Goal: Task Accomplishment & Management: Use online tool/utility

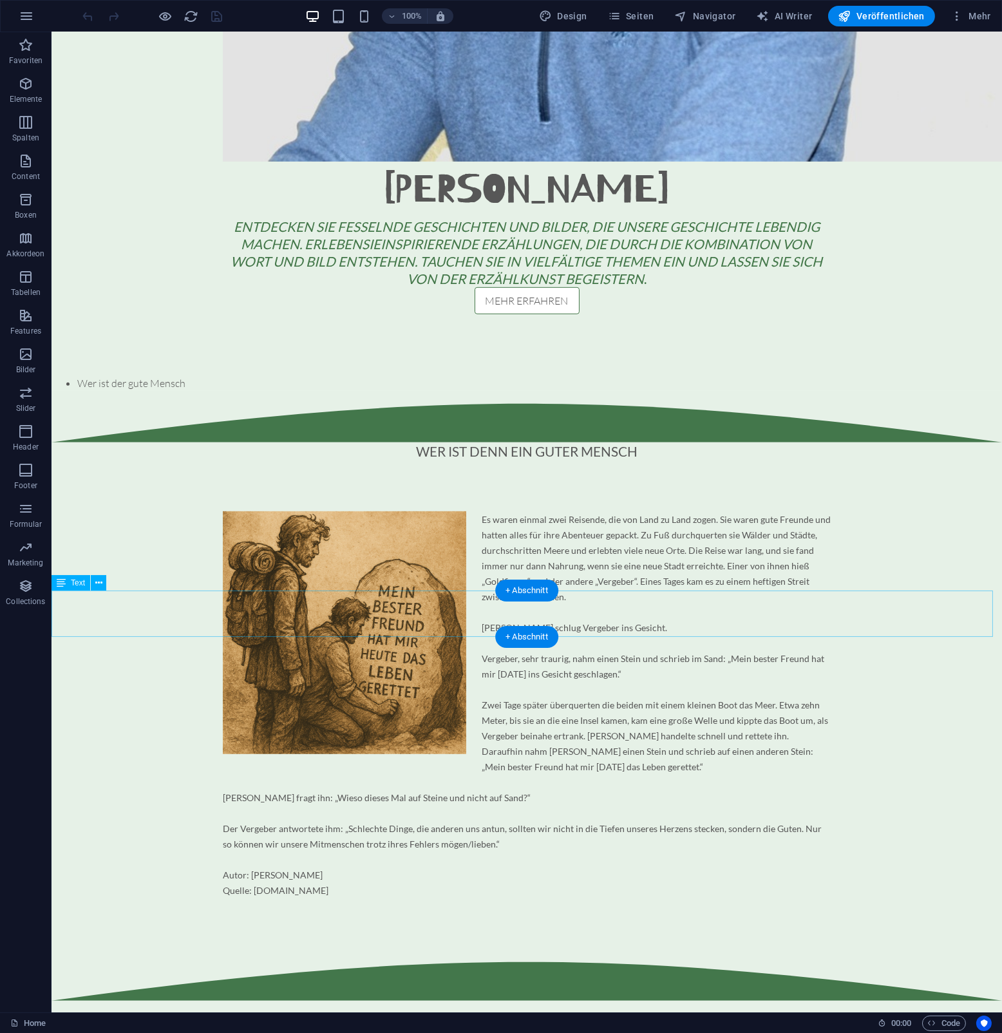
scroll to position [1546, 0]
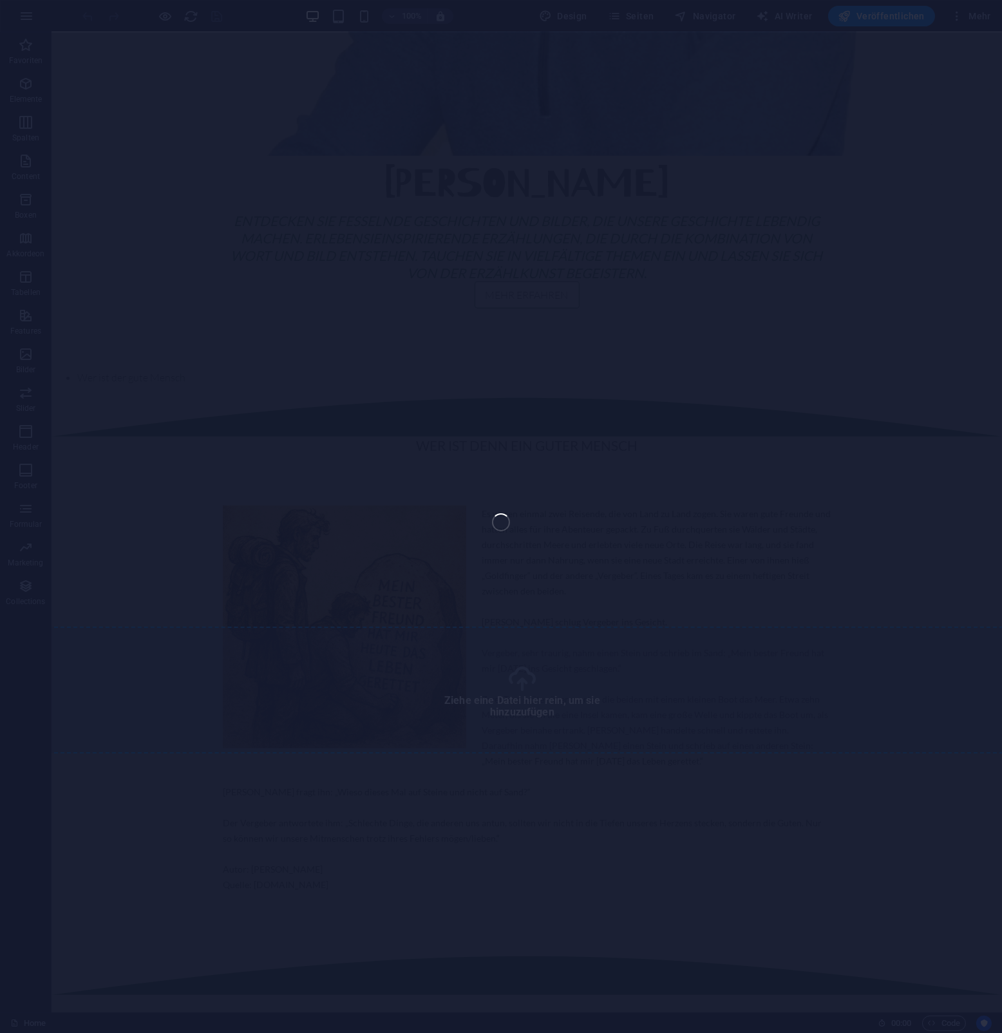
select select "px"
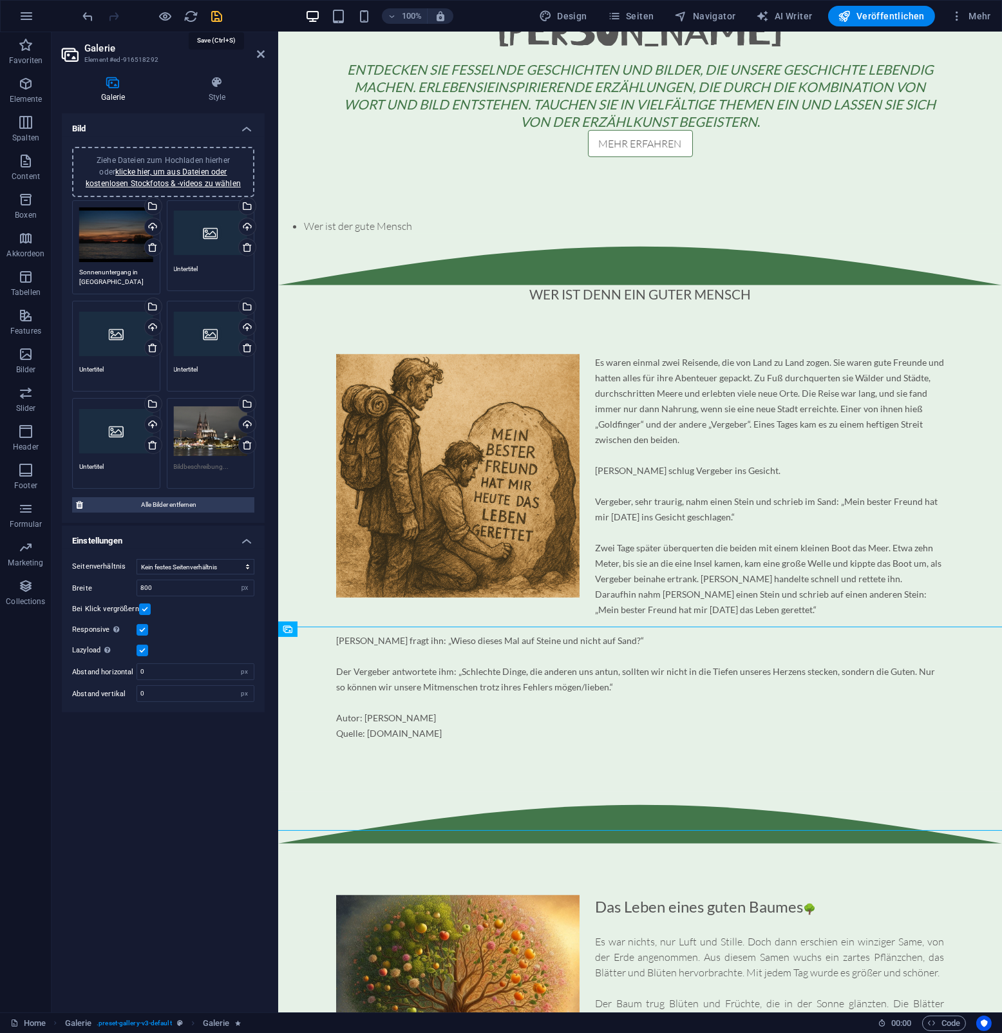
click at [219, 12] on icon "save" at bounding box center [217, 16] width 15 height 15
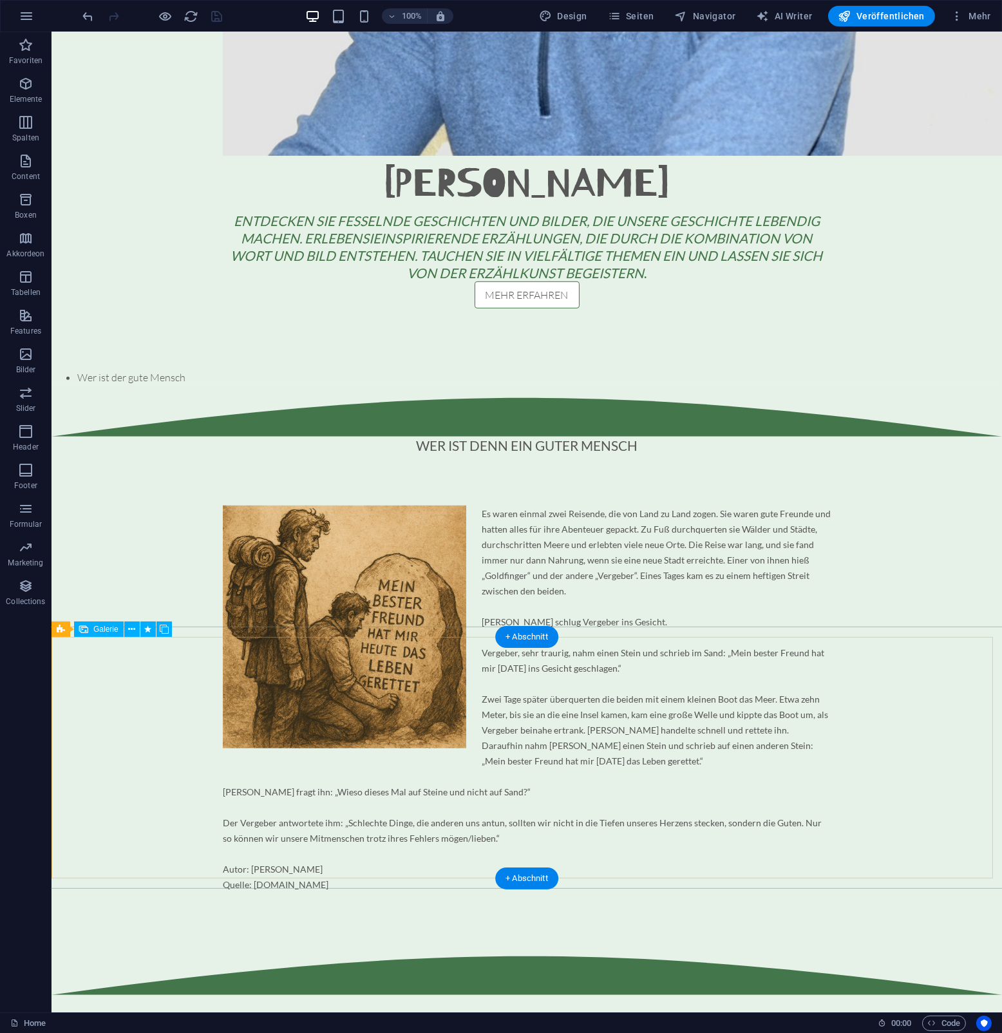
select select "px"
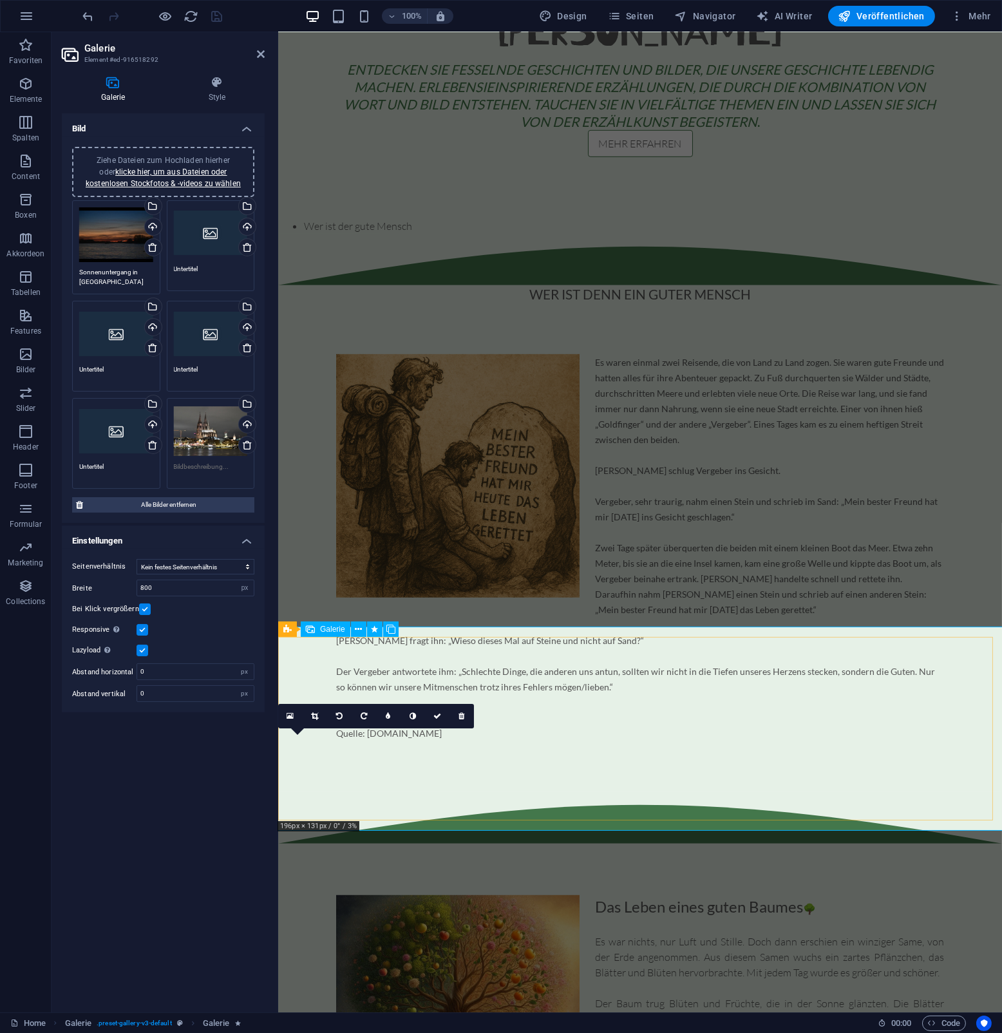
click at [259, 55] on icon at bounding box center [261, 54] width 8 height 10
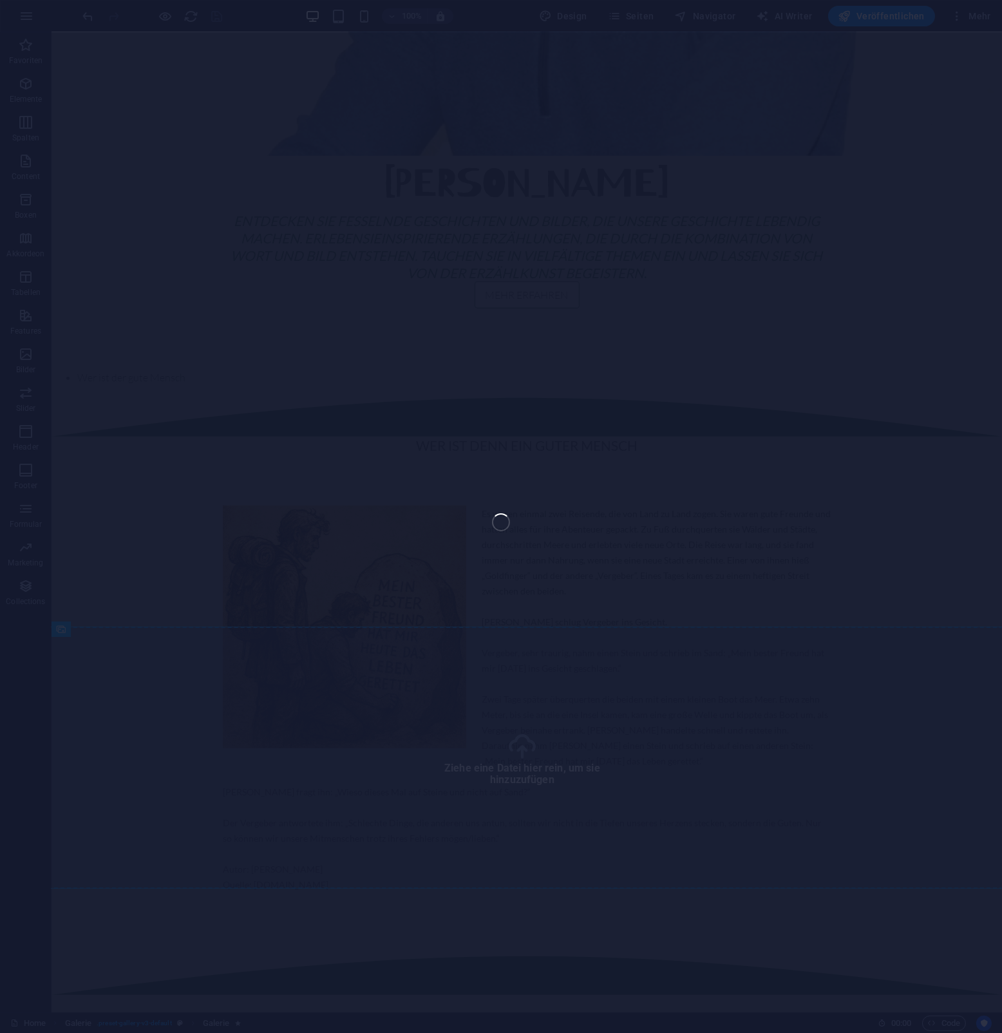
select select "px"
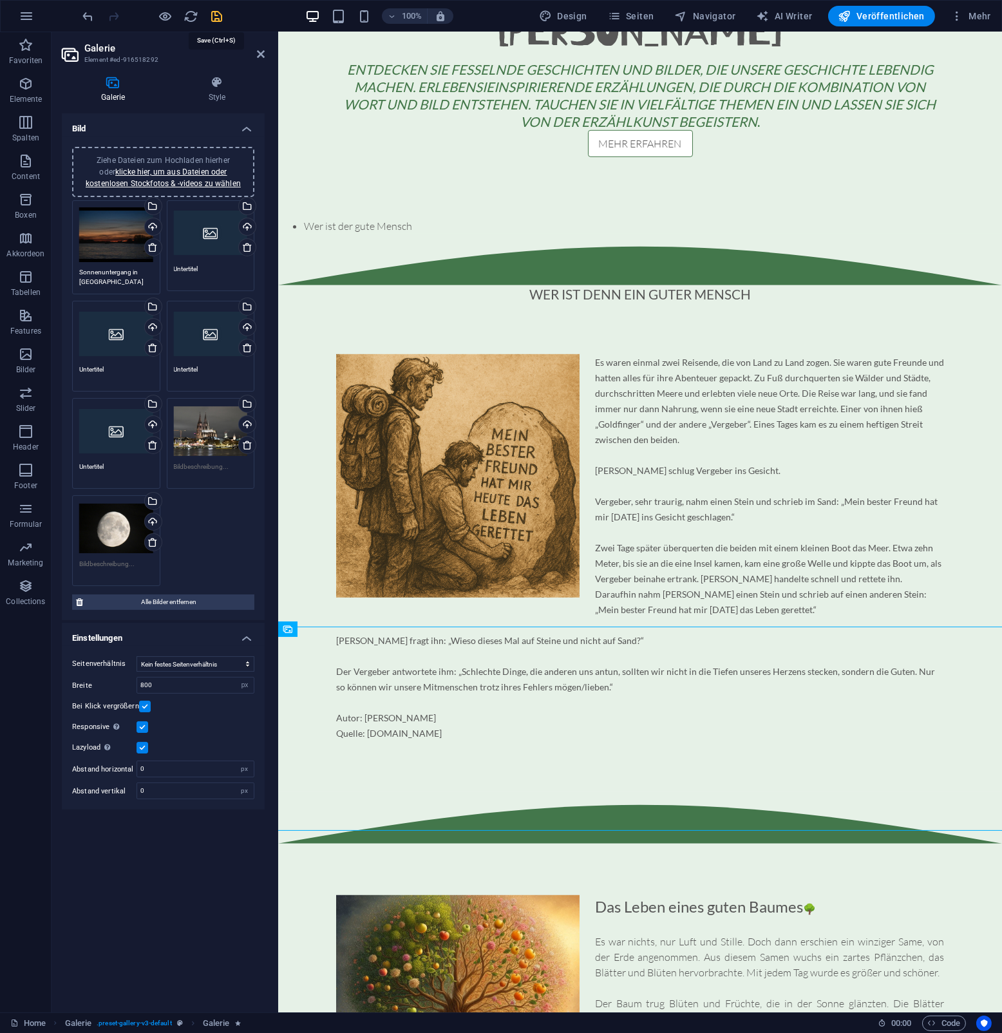
click at [221, 18] on icon "save" at bounding box center [217, 16] width 15 height 15
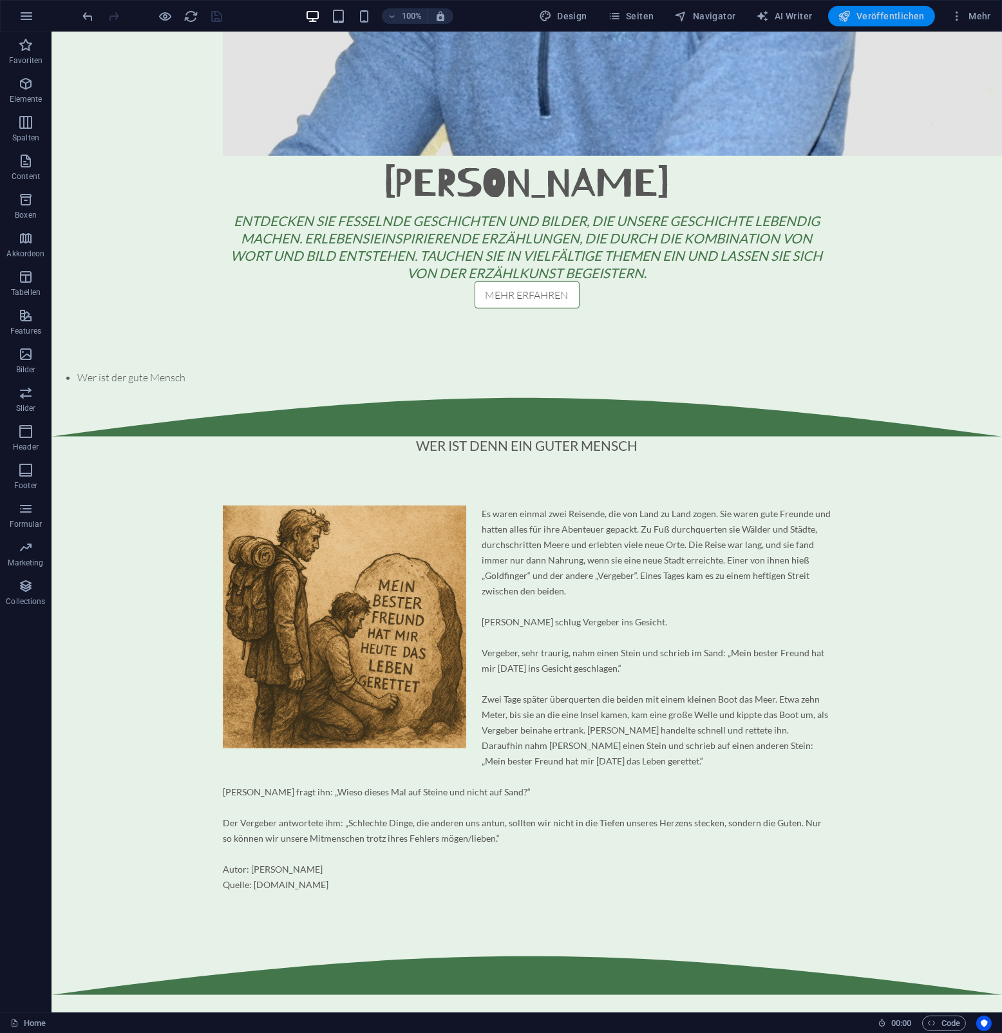
click at [879, 15] on span "Veröffentlichen" at bounding box center [882, 16] width 86 height 13
